Goal: Complete application form

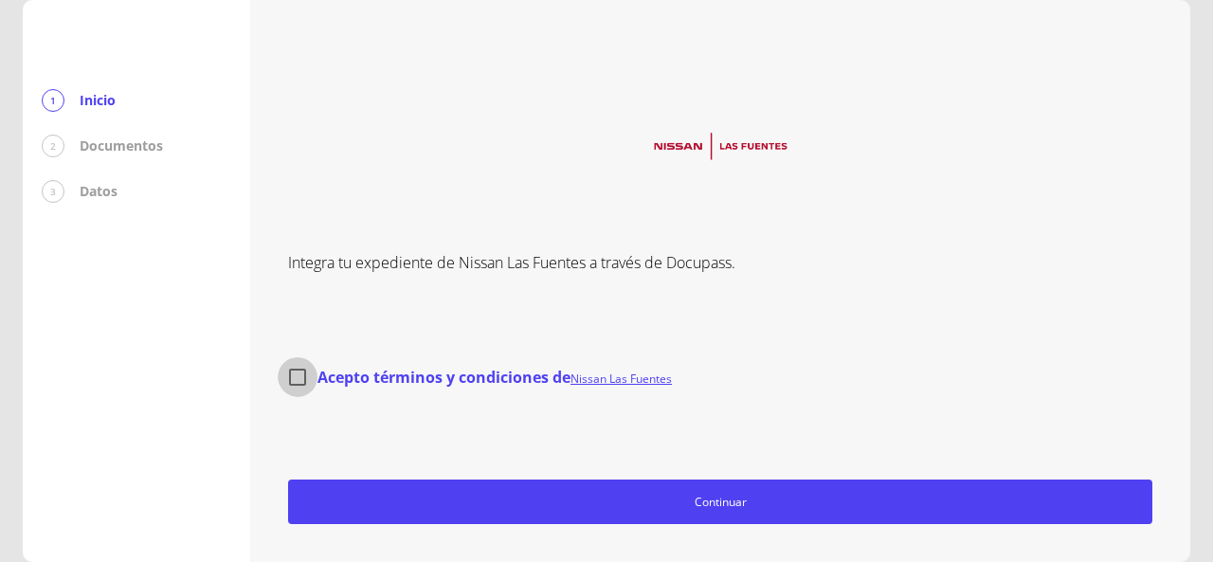
click at [303, 381] on input "Acepto términos y condiciones de Nissan Las Fuentes" at bounding box center [298, 377] width 40 height 40
checkbox input "true"
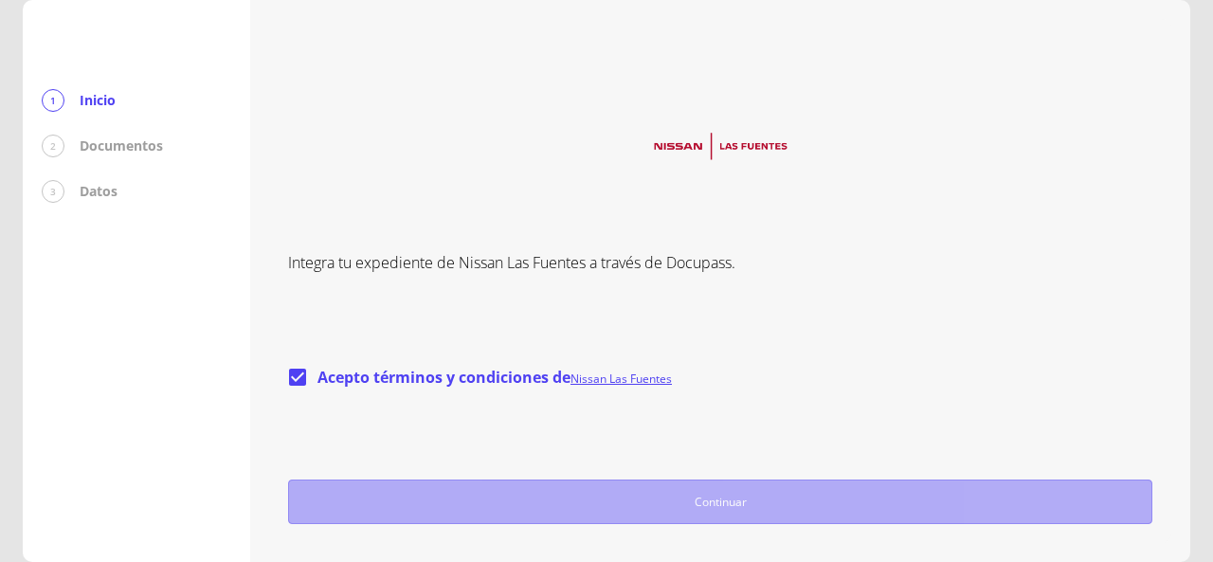
click at [737, 499] on span "Continuar" at bounding box center [720, 502] width 847 height 20
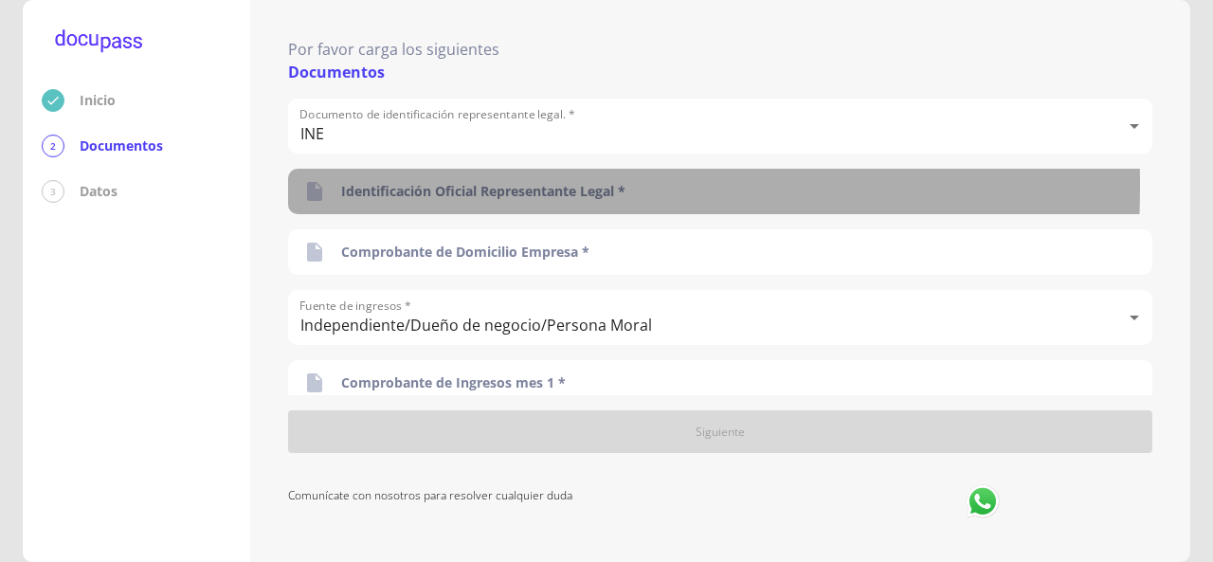
click at [301, 186] on div "Identificación Oficial Representante Legal *" at bounding box center [720, 191] width 864 height 45
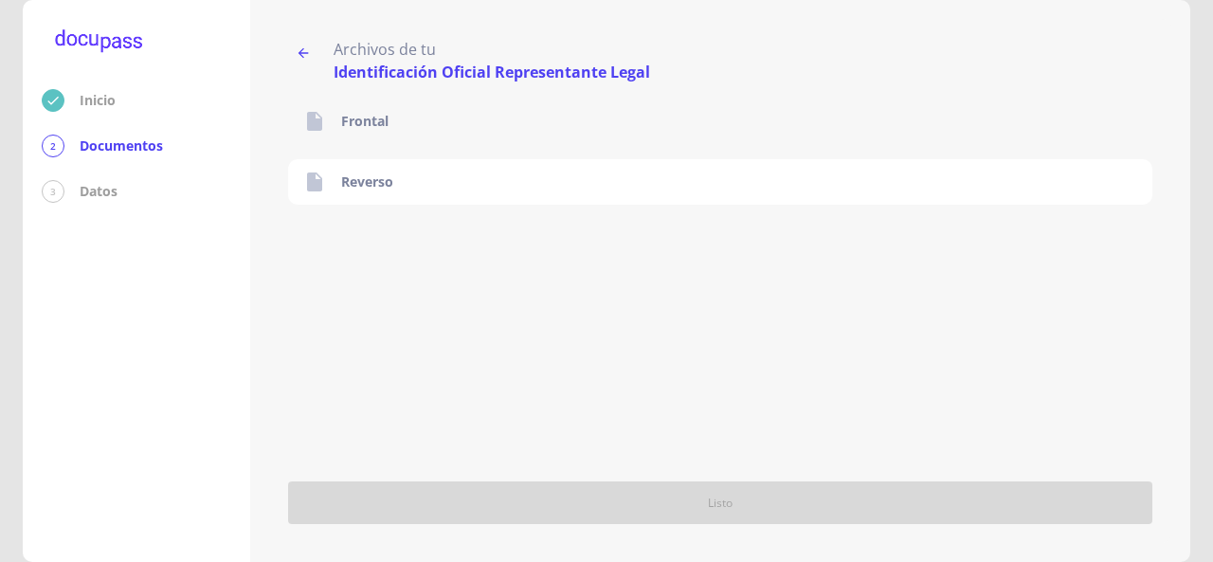
click at [344, 126] on p "Frontal" at bounding box center [364, 121] width 47 height 19
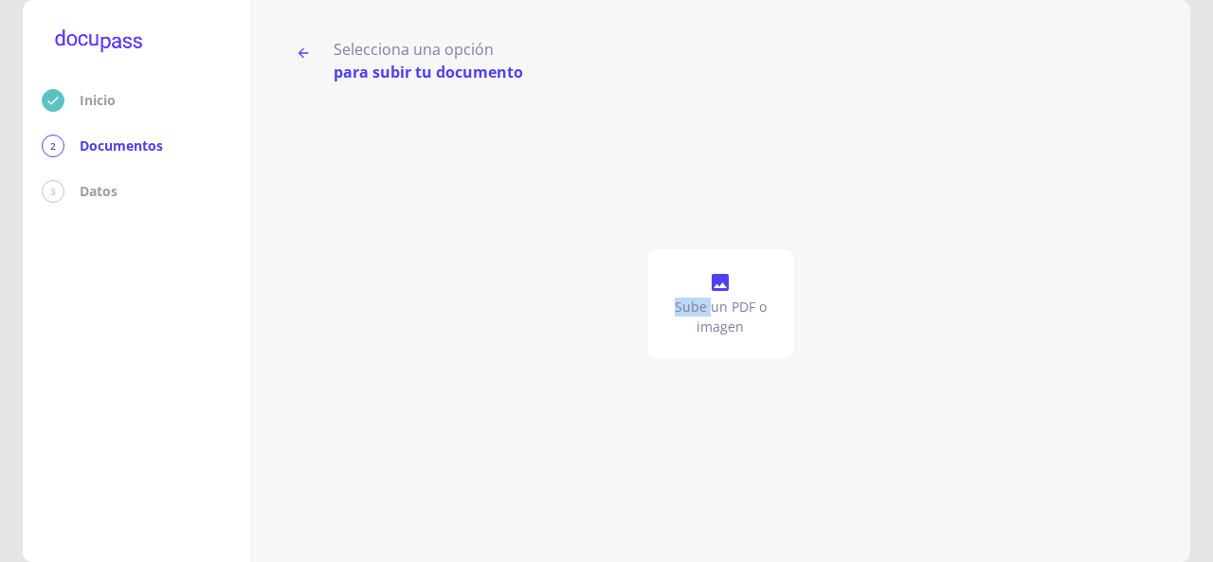
click at [344, 126] on div "Sube un PDF o imagen" at bounding box center [720, 303] width 864 height 441
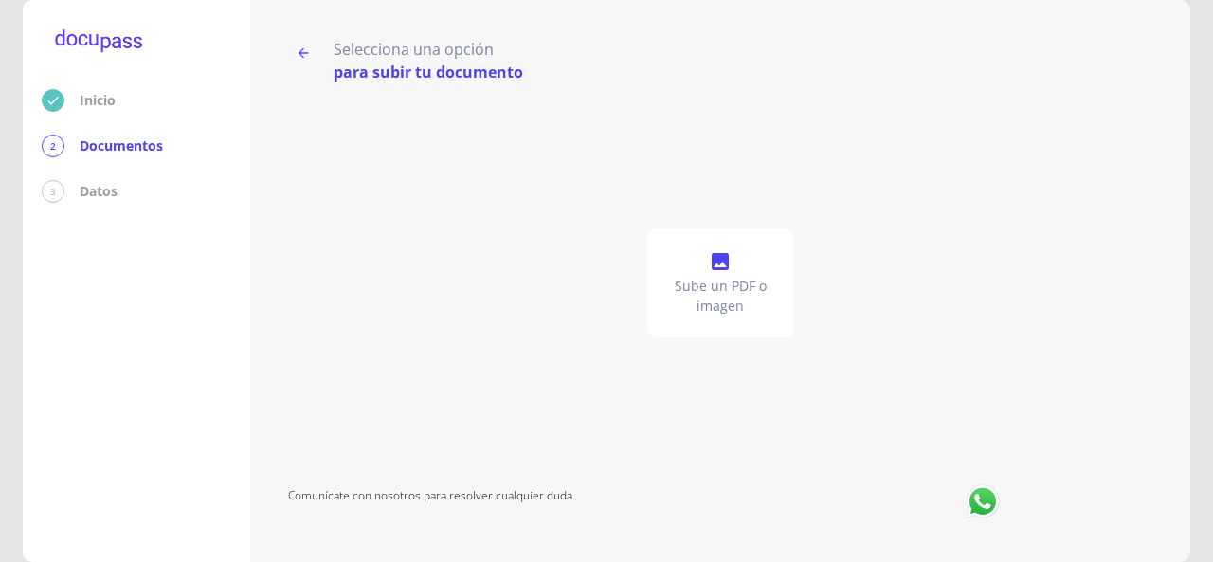
click at [713, 300] on p "Sube un PDF o imagen" at bounding box center [721, 296] width 132 height 38
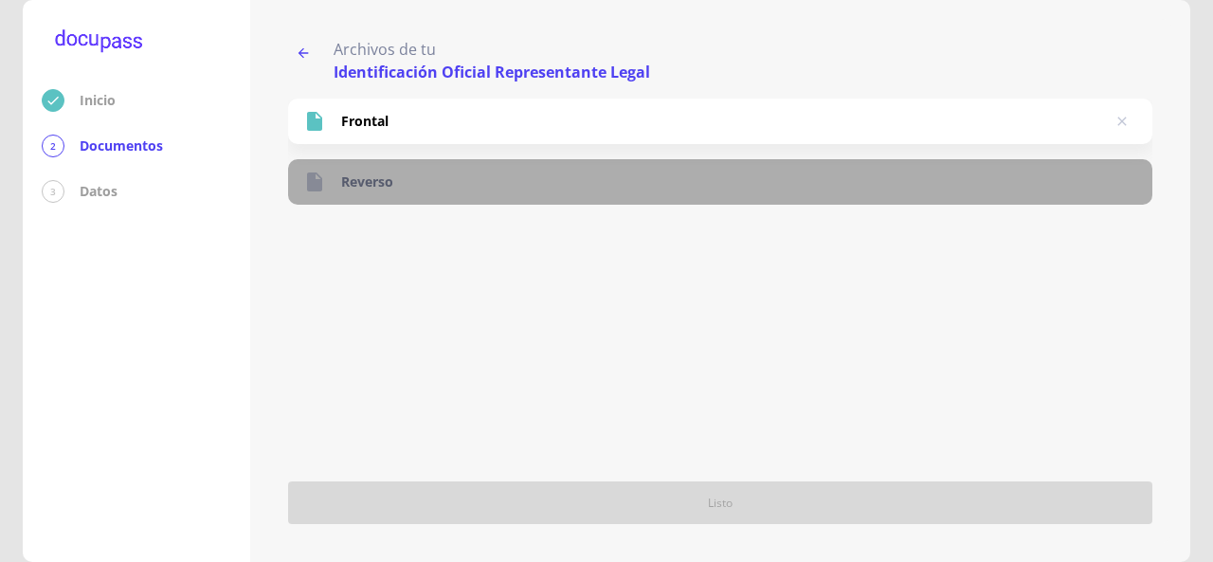
click at [337, 183] on div at bounding box center [322, 182] width 38 height 23
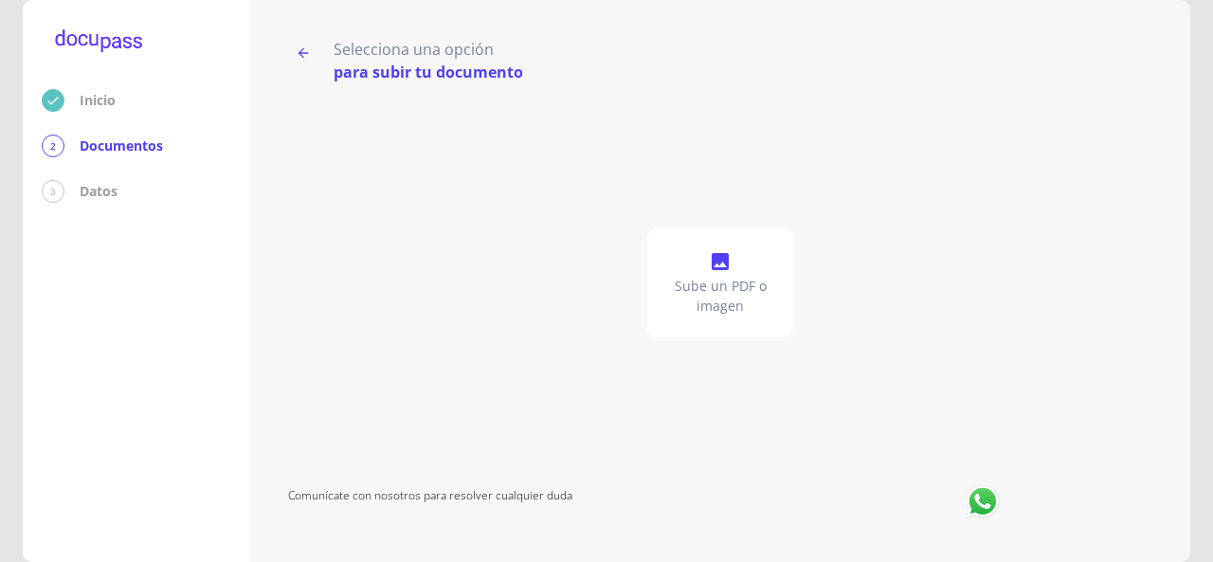
click at [707, 269] on div "Sube un PDF o imagen" at bounding box center [720, 282] width 147 height 109
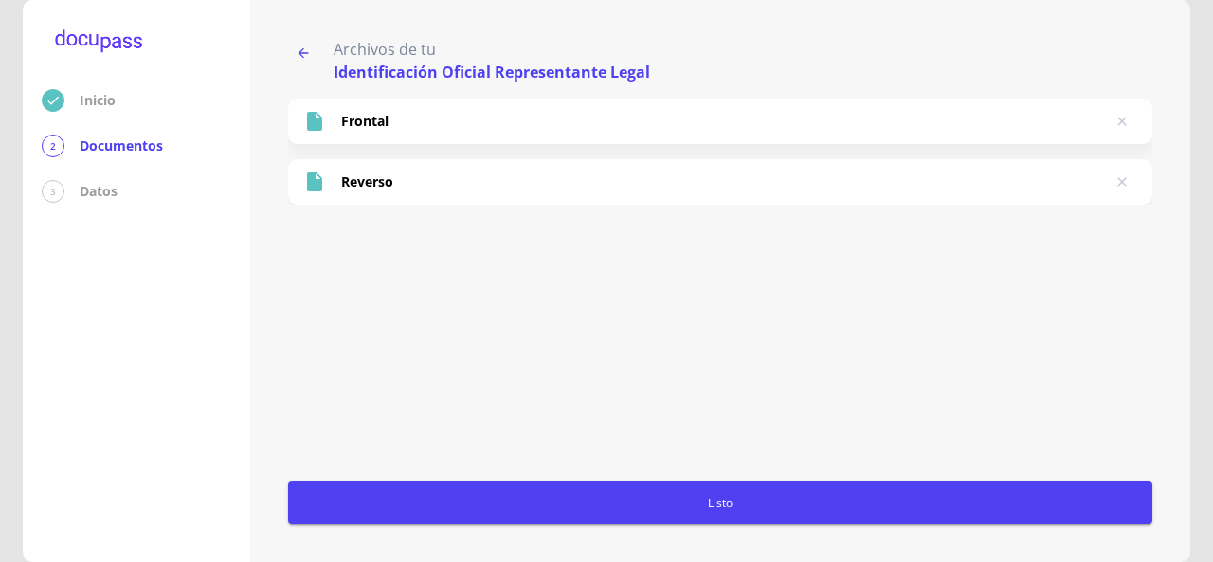
click at [705, 497] on span "Listo" at bounding box center [720, 503] width 849 height 20
